Goal: Task Accomplishment & Management: Complete application form

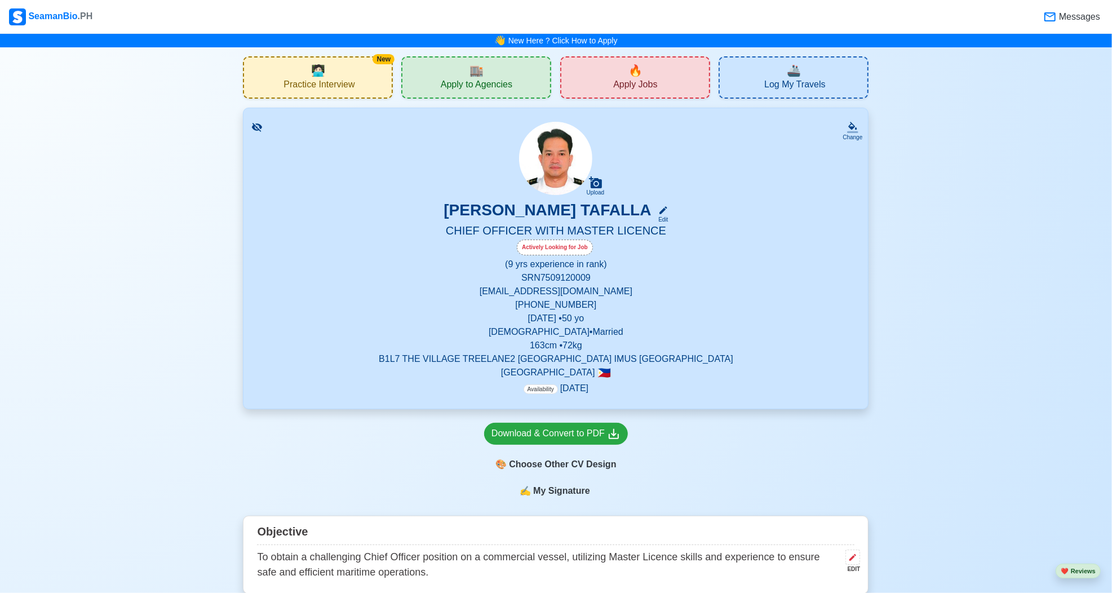
click at [464, 76] on div "🏬 Apply to Agencies" at bounding box center [476, 77] width 150 height 42
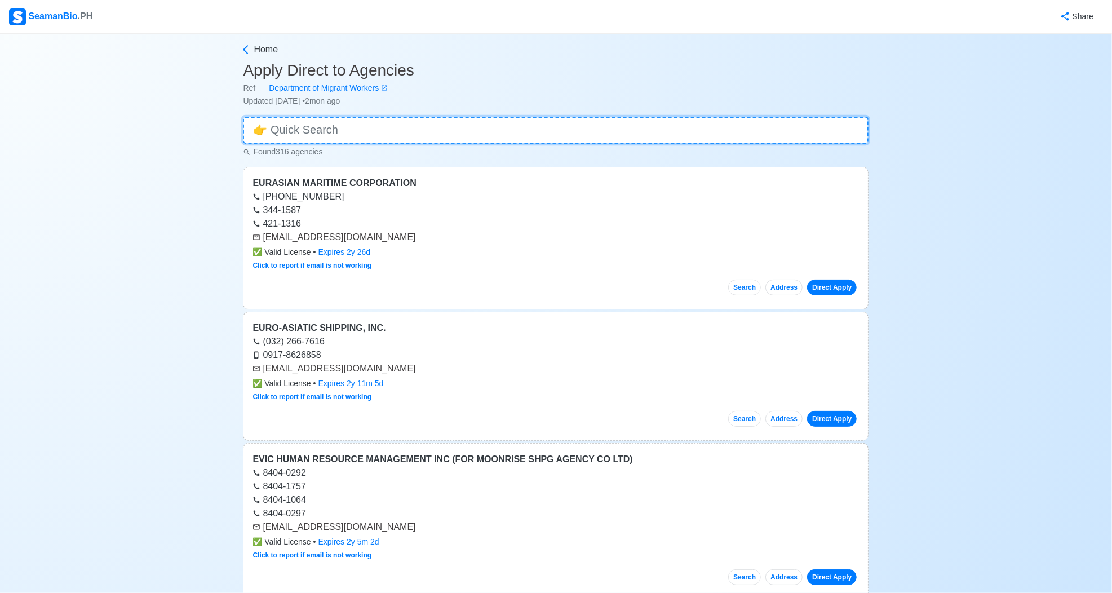
click at [283, 134] on input at bounding box center [556, 130] width 626 height 27
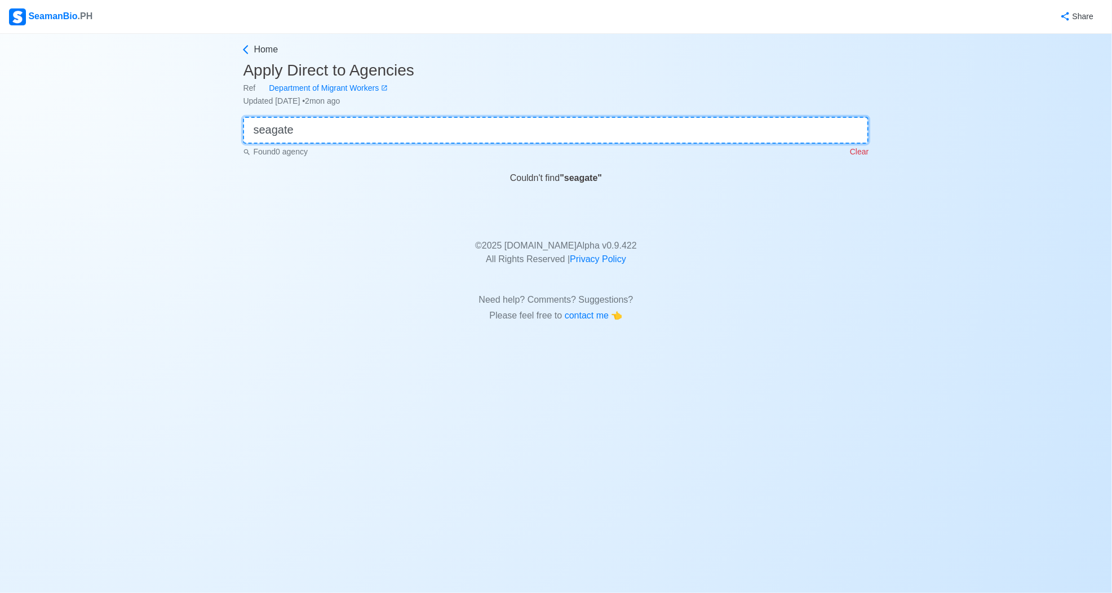
type input "seagate"
click at [866, 148] on p "Clear" at bounding box center [859, 152] width 19 height 12
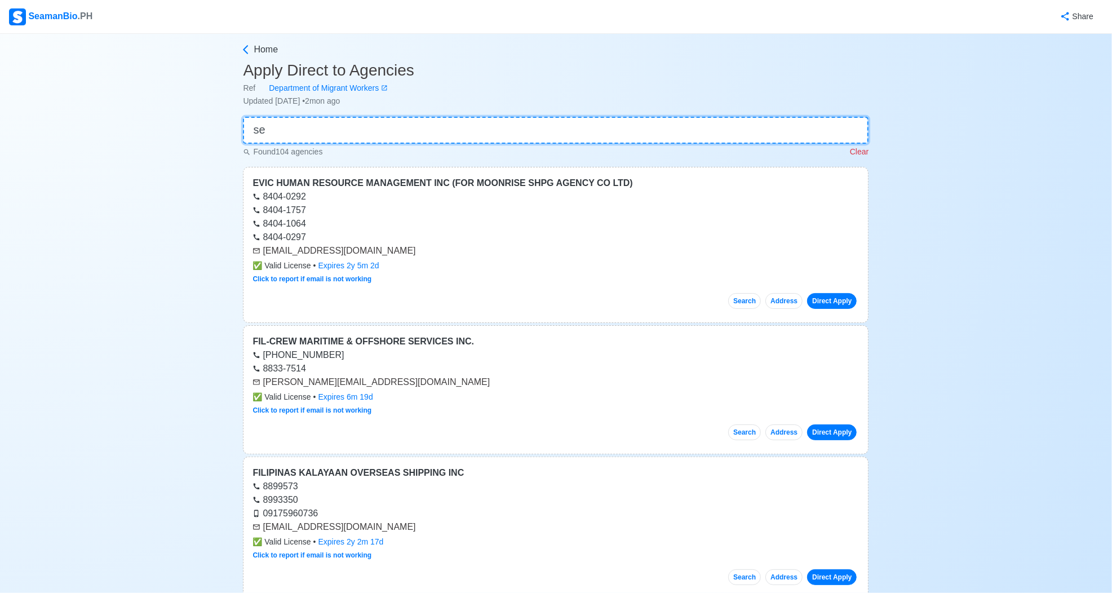
type input "sea"
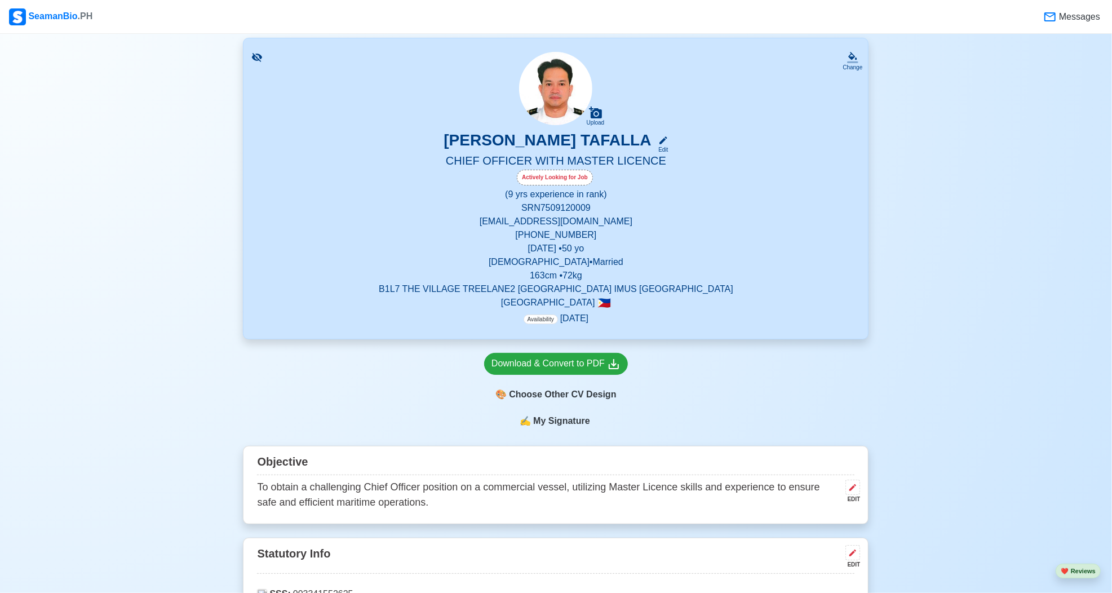
scroll to position [72, 0]
